Goal: Navigation & Orientation: Find specific page/section

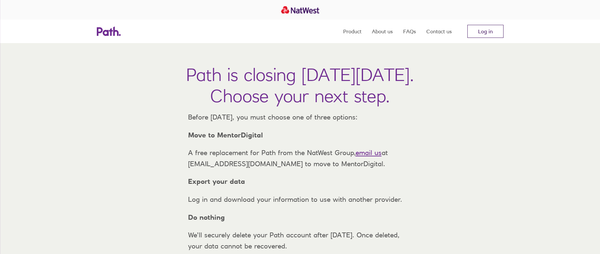
click at [485, 31] on link "Log in" at bounding box center [486, 31] width 36 height 13
click at [482, 31] on link "Log in" at bounding box center [486, 31] width 36 height 13
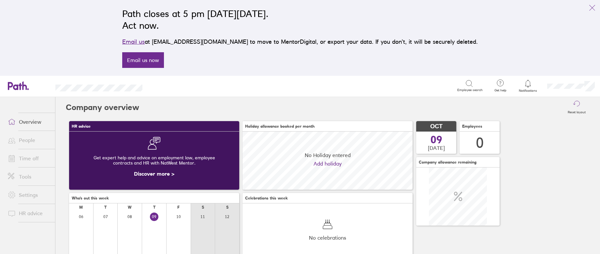
scroll to position [6, 0]
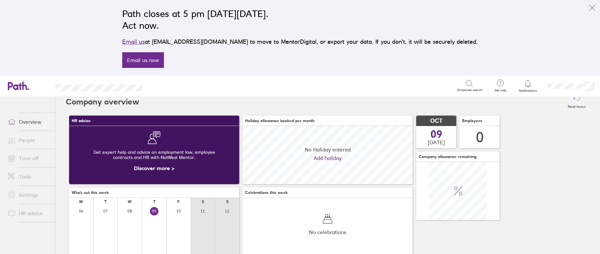
click at [30, 140] on link "People" at bounding box center [29, 139] width 53 height 13
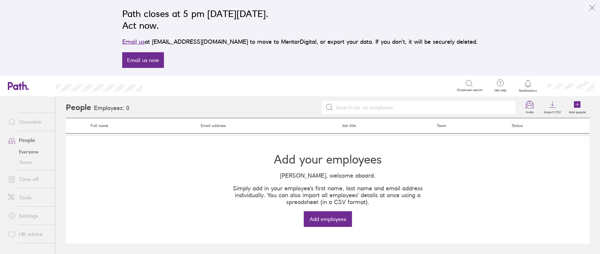
click at [28, 161] on link "Teams" at bounding box center [29, 162] width 53 height 10
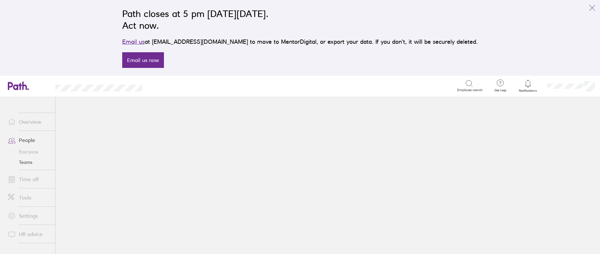
click at [27, 153] on link "Everyone" at bounding box center [29, 151] width 53 height 10
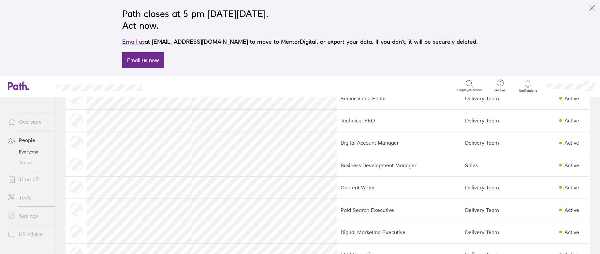
scroll to position [74, 0]
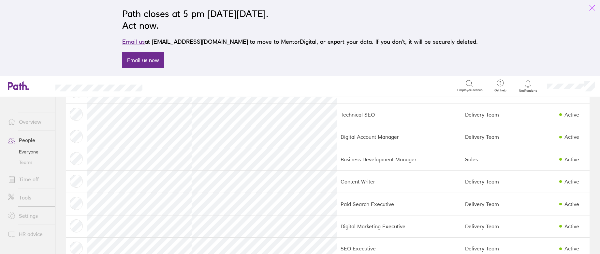
click at [591, 6] on icon "link" at bounding box center [593, 8] width 8 height 8
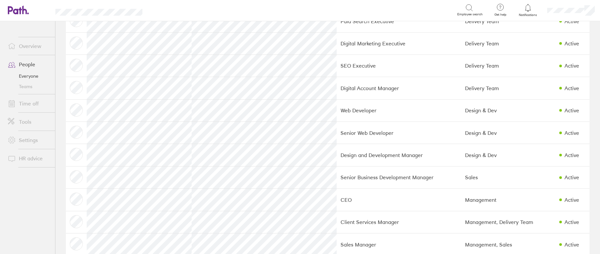
scroll to position [216, 0]
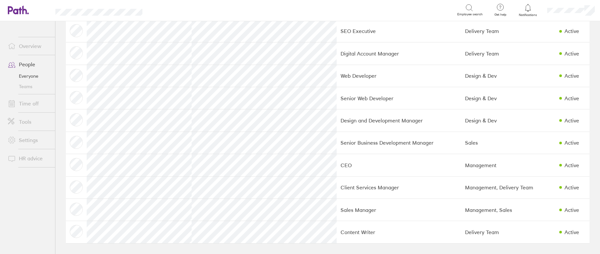
click at [32, 120] on link "Tools" at bounding box center [29, 121] width 53 height 13
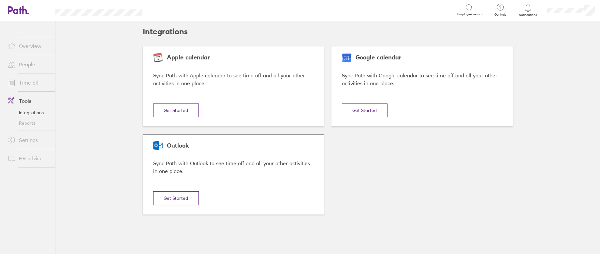
click at [30, 142] on link "Settings" at bounding box center [29, 139] width 53 height 13
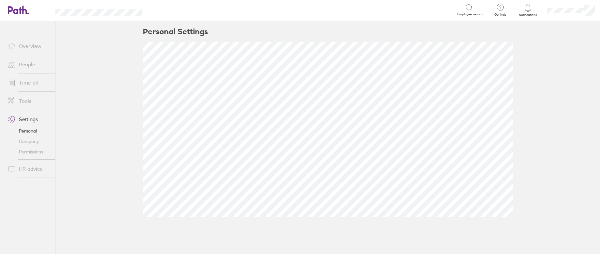
click at [33, 141] on link "Company" at bounding box center [29, 141] width 53 height 10
click at [36, 151] on link "Permissions" at bounding box center [29, 151] width 53 height 10
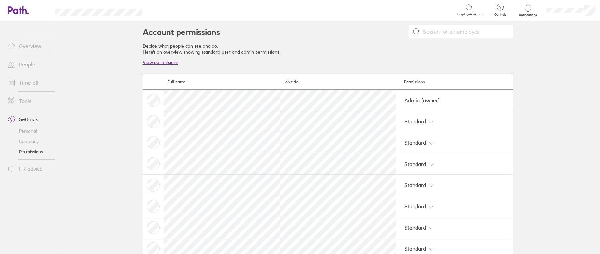
click at [38, 173] on link "HR advice" at bounding box center [29, 168] width 53 height 13
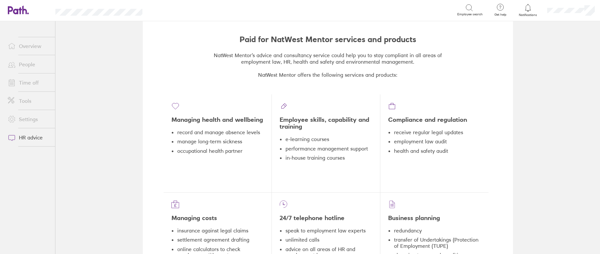
scroll to position [268, 0]
click at [28, 64] on link "People" at bounding box center [29, 64] width 53 height 13
